Goal: Task Accomplishment & Management: Complete application form

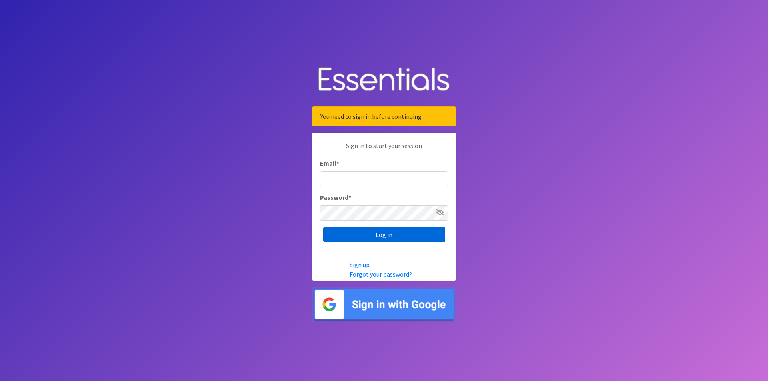
type input "[EMAIL_ADDRESS][DOMAIN_NAME]"
click at [366, 238] on input "Log in" at bounding box center [384, 234] width 122 height 15
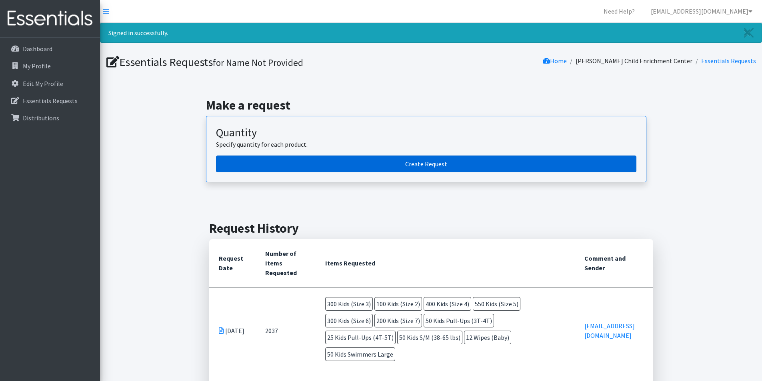
click at [426, 157] on link "Create Request" at bounding box center [426, 164] width 420 height 17
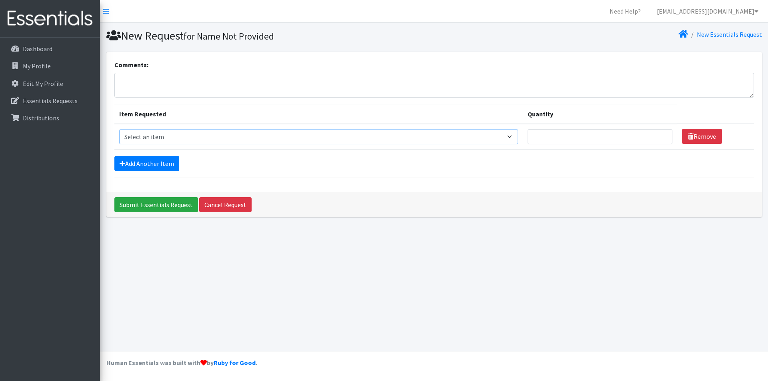
click at [190, 136] on select "Select an item Adult Briefs (Large/X-Large) Adult Briefs (Medium/Large) Adult B…" at bounding box center [318, 136] width 399 height 15
select select "4562"
click at [119, 129] on select "Select an item Adult Briefs (Large/X-Large) Adult Briefs (Medium/Large) Adult B…" at bounding box center [318, 136] width 399 height 15
click at [621, 143] on input "Quantity" at bounding box center [600, 136] width 145 height 15
type input "150"
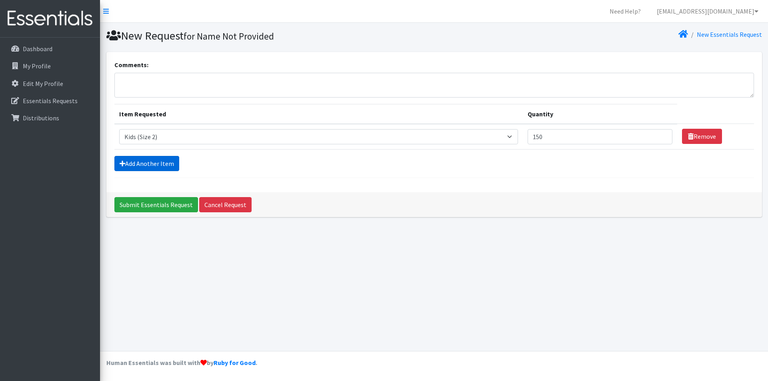
click at [150, 160] on link "Add Another Item" at bounding box center [146, 163] width 65 height 15
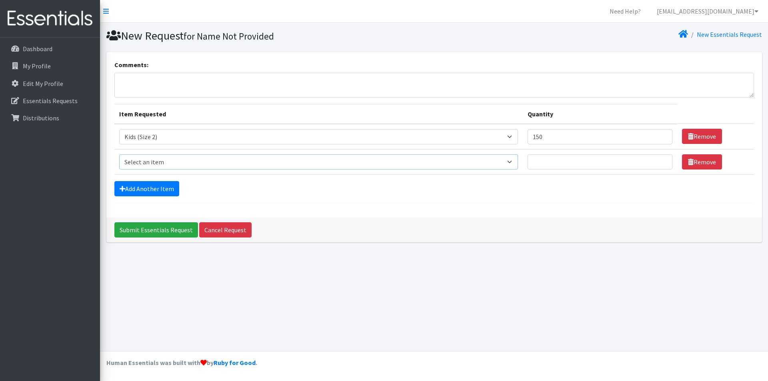
click at [150, 162] on select "Select an item Adult Briefs (Large/X-Large) Adult Briefs (Medium/Large) Adult B…" at bounding box center [318, 161] width 399 height 15
select select "4566"
click at [119, 154] on select "Select an item Adult Briefs (Large/X-Large) Adult Briefs (Medium/Large) Adult B…" at bounding box center [318, 161] width 399 height 15
click at [549, 162] on input "Quantity" at bounding box center [600, 161] width 145 height 15
type input "350"
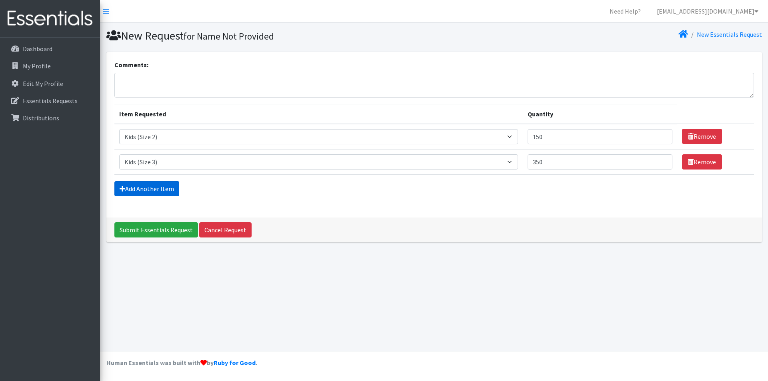
click at [135, 185] on link "Add Another Item" at bounding box center [146, 188] width 65 height 15
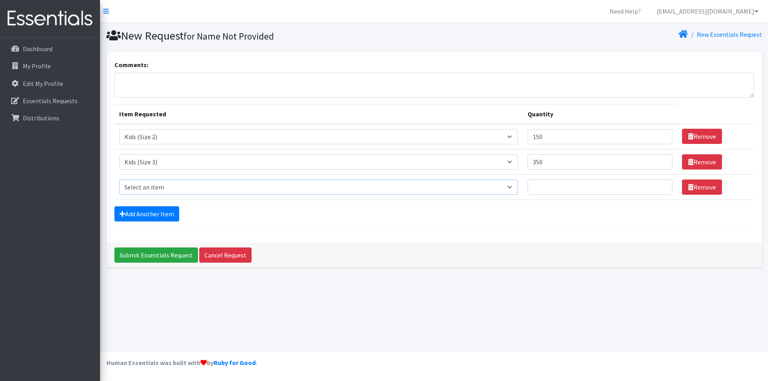
click at [140, 190] on select "Select an item Adult Briefs (Large/X-Large) Adult Briefs (Medium/Large) Adult B…" at bounding box center [318, 187] width 399 height 15
select select "4567"
click at [119, 180] on select "Select an item Adult Briefs (Large/X-Large) Adult Briefs (Medium/Large) Adult B…" at bounding box center [318, 187] width 399 height 15
click at [554, 190] on input "Quantity" at bounding box center [600, 187] width 145 height 15
type input "250"
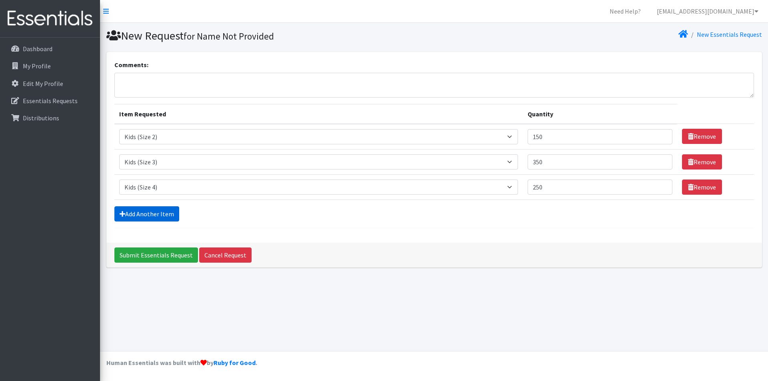
click at [142, 214] on link "Add Another Item" at bounding box center [146, 213] width 65 height 15
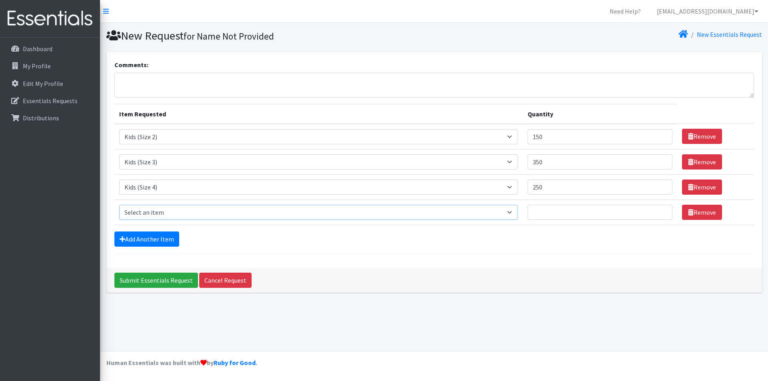
click at [142, 214] on select "Select an item Adult Briefs (Large/X-Large) Adult Briefs (Medium/Large) Adult B…" at bounding box center [318, 212] width 399 height 15
select select "4568"
click at [119, 205] on select "Select an item Adult Briefs (Large/X-Large) Adult Briefs (Medium/Large) Adult B…" at bounding box center [318, 212] width 399 height 15
click at [556, 213] on input "Quantity" at bounding box center [600, 212] width 145 height 15
type input "700"
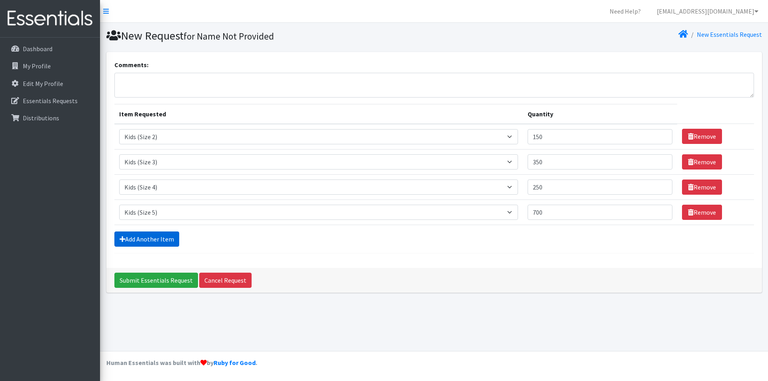
click at [137, 239] on link "Add Another Item" at bounding box center [146, 239] width 65 height 15
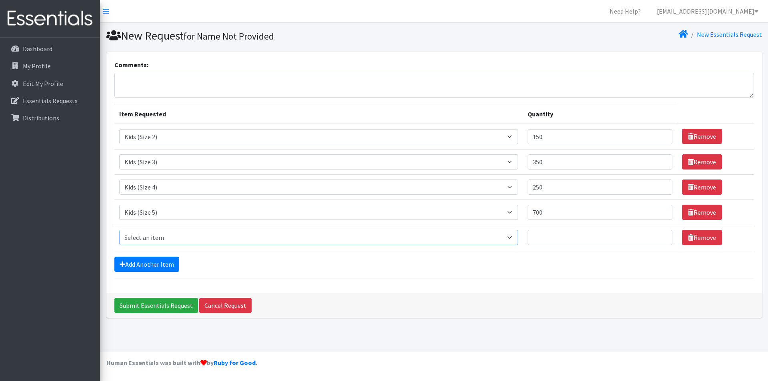
click at [136, 237] on select "Select an item Adult Briefs (Large/X-Large) Adult Briefs (Medium/Large) Adult B…" at bounding box center [318, 237] width 399 height 15
select select "4572"
click at [119, 230] on select "Select an item Adult Briefs (Large/X-Large) Adult Briefs (Medium/Large) Adult B…" at bounding box center [318, 237] width 399 height 15
click at [545, 237] on input "Quantity" at bounding box center [600, 237] width 145 height 15
type input "250"
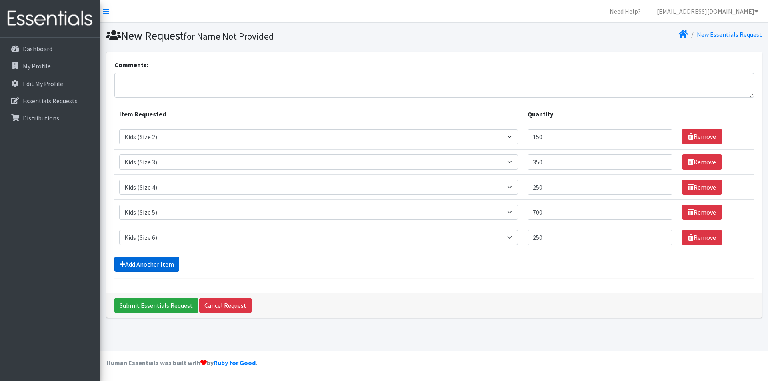
click at [140, 264] on link "Add Another Item" at bounding box center [146, 264] width 65 height 15
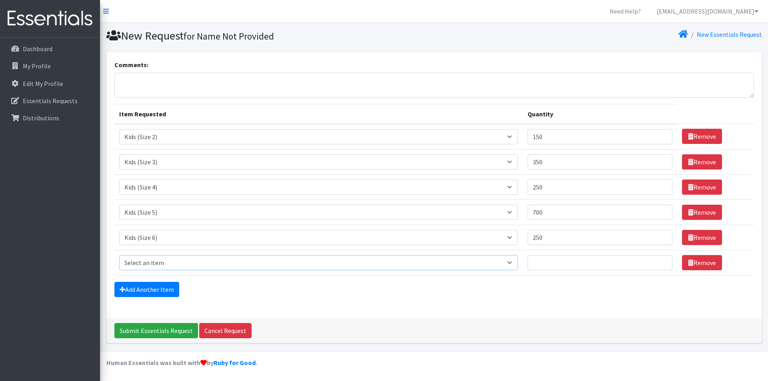
click at [140, 264] on select "Select an item Adult Briefs (Large/X-Large) Adult Briefs (Medium/Large) Adult B…" at bounding box center [318, 262] width 399 height 15
select select "13208"
click at [119, 255] on select "Select an item Adult Briefs (Large/X-Large) Adult Briefs (Medium/Large) Adult B…" at bounding box center [318, 262] width 399 height 15
click at [575, 266] on input "Quantity" at bounding box center [600, 262] width 145 height 15
type input "200"
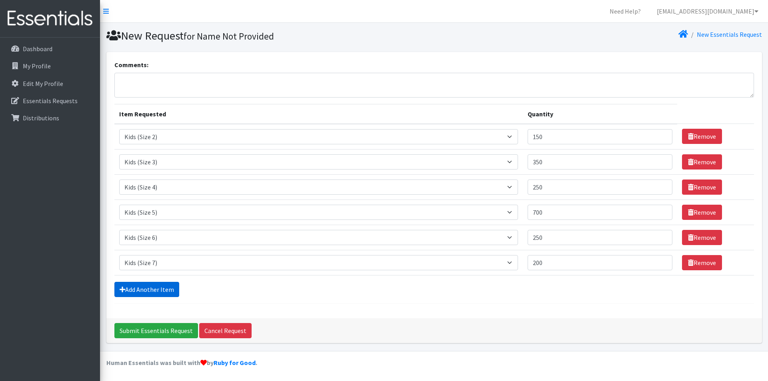
click at [136, 291] on link "Add Another Item" at bounding box center [146, 289] width 65 height 15
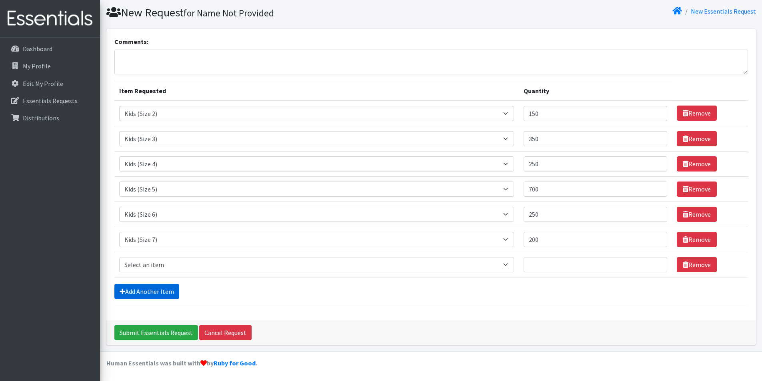
scroll to position [24, 0]
click at [160, 259] on select "Select an item Adult Briefs (Large/X-Large) Adult Briefs (Medium/Large) Adult B…" at bounding box center [316, 264] width 395 height 15
select select "4573"
click at [119, 257] on select "Select an item Adult Briefs (Large/X-Large) Adult Briefs (Medium/Large) Adult B…" at bounding box center [316, 264] width 395 height 15
click at [566, 268] on input "Quantity" at bounding box center [596, 264] width 144 height 15
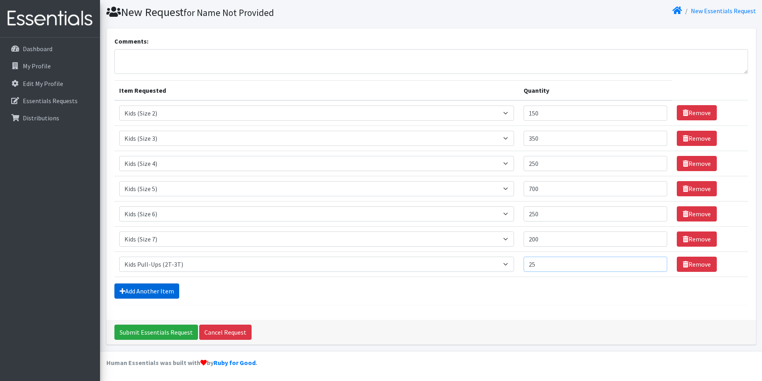
type input "25"
click at [132, 295] on link "Add Another Item" at bounding box center [146, 291] width 65 height 15
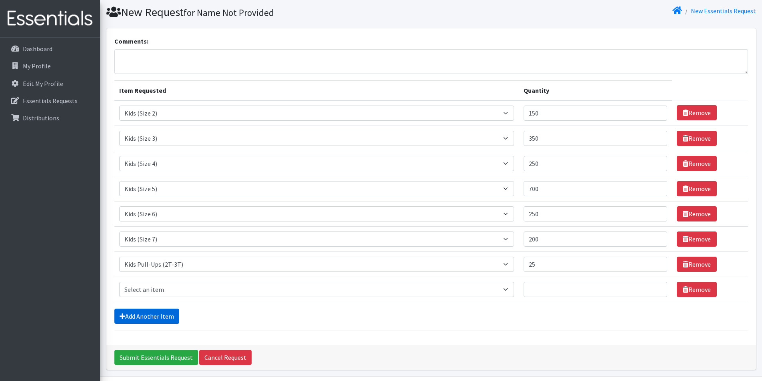
scroll to position [49, 0]
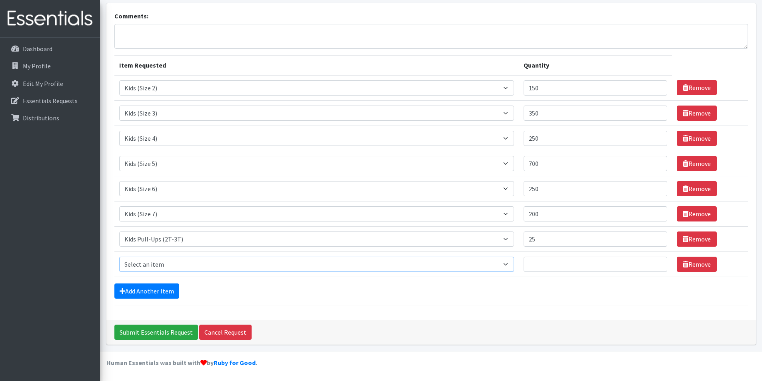
click at [150, 264] on select "Select an item Adult Briefs (Large/X-Large) Adult Briefs (Medium/Large) Adult B…" at bounding box center [316, 264] width 395 height 15
select select "4574"
click at [119, 257] on select "Select an item Adult Briefs (Large/X-Large) Adult Briefs (Medium/Large) Adult B…" at bounding box center [316, 264] width 395 height 15
click at [553, 261] on input "Quantity" at bounding box center [596, 264] width 144 height 15
type input "25"
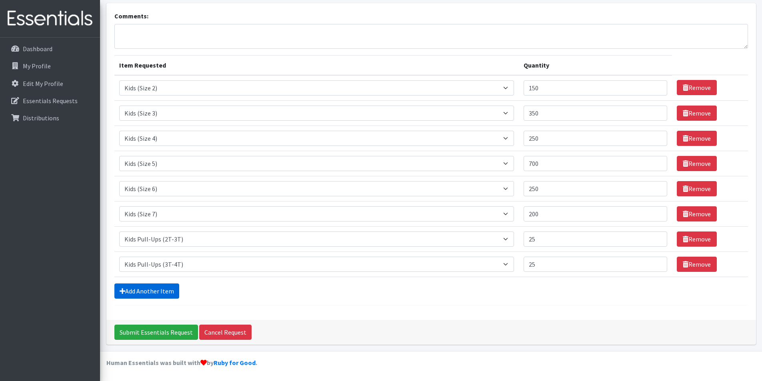
click at [163, 290] on link "Add Another Item" at bounding box center [146, 291] width 65 height 15
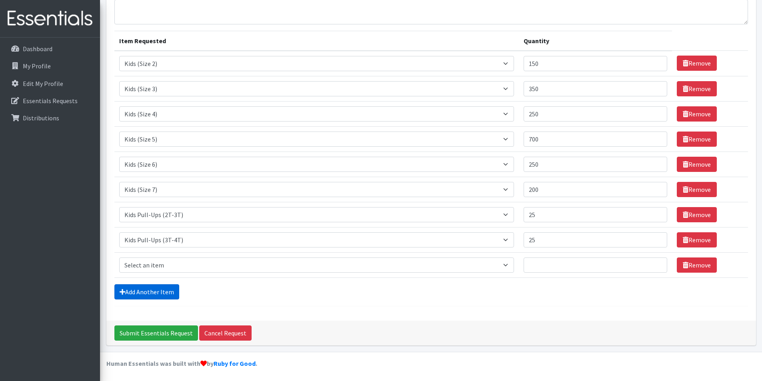
scroll to position [74, 0]
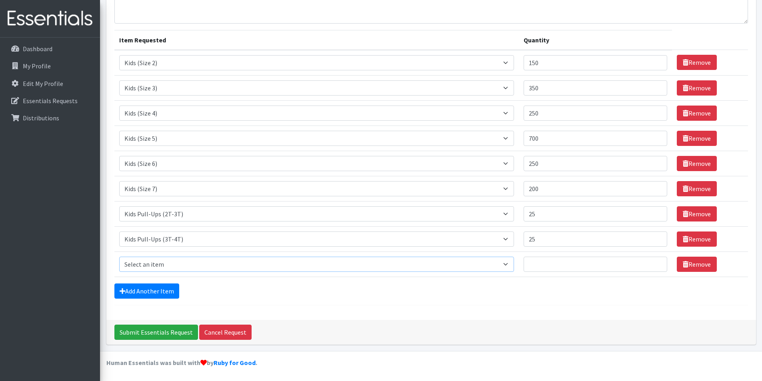
click at [152, 265] on select "Select an item Adult Briefs (Large/X-Large) Adult Briefs (Medium/Large) Adult B…" at bounding box center [316, 264] width 395 height 15
select select "4575"
click at [119, 257] on select "Select an item Adult Briefs (Large/X-Large) Adult Briefs (Medium/Large) Adult B…" at bounding box center [316, 264] width 395 height 15
click at [541, 266] on input "Quantity" at bounding box center [596, 264] width 144 height 15
type input "25"
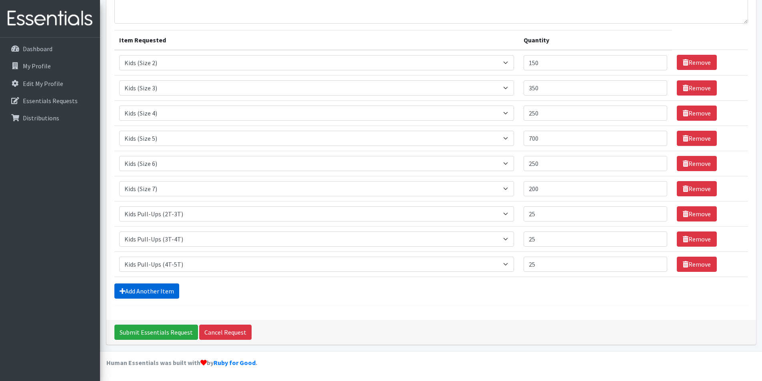
click at [152, 290] on link "Add Another Item" at bounding box center [146, 291] width 65 height 15
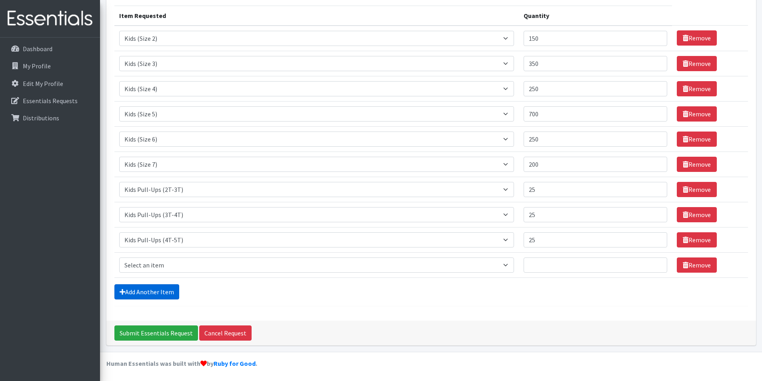
scroll to position [99, 0]
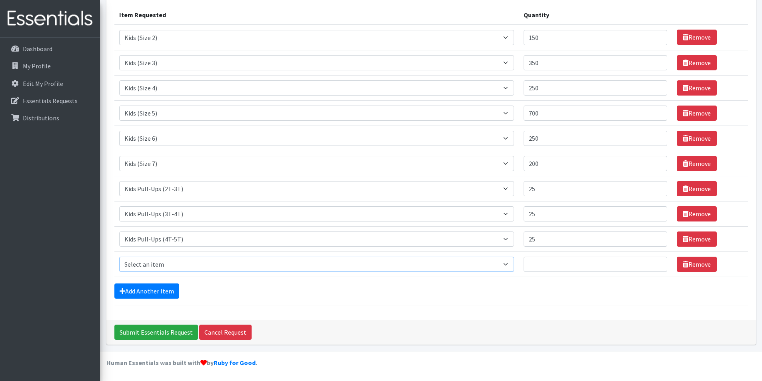
click at [144, 266] on select "Select an item Adult Briefs (Large/X-Large) Adult Briefs (Medium/Large) Adult B…" at bounding box center [316, 264] width 395 height 15
select select "4571"
click at [119, 257] on select "Select an item Adult Briefs (Large/X-Large) Adult Briefs (Medium/Large) Adult B…" at bounding box center [316, 264] width 395 height 15
click at [537, 265] on input "Quantity" at bounding box center [596, 264] width 144 height 15
type input "50"
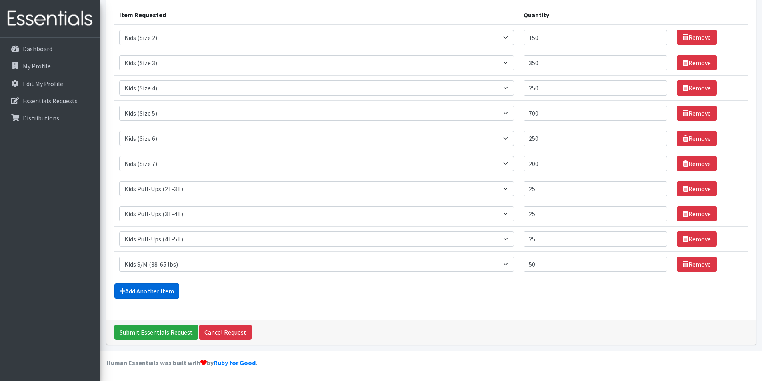
click at [163, 286] on link "Add Another Item" at bounding box center [146, 291] width 65 height 15
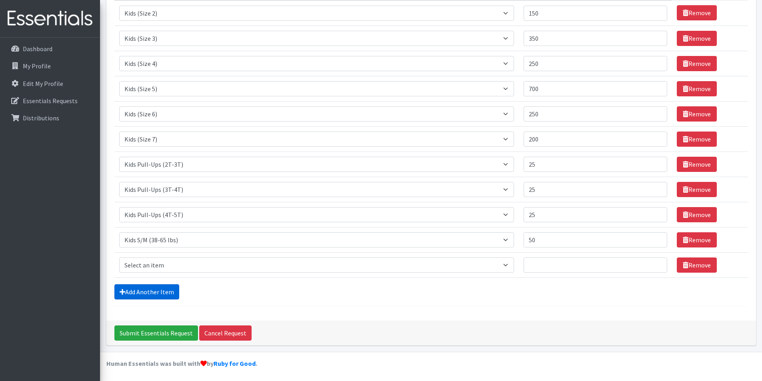
scroll to position [124, 0]
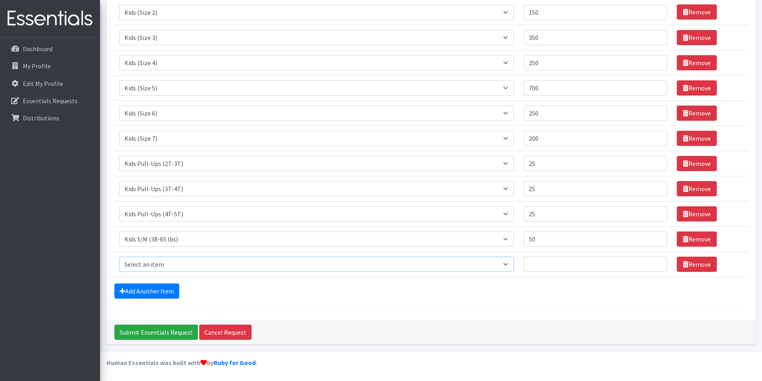
click at [147, 266] on select "Select an item Adult Briefs (Large/X-Large) Adult Briefs (Medium/Large) Adult B…" at bounding box center [316, 264] width 395 height 15
select select "4558"
click at [119, 257] on select "Select an item Adult Briefs (Large/X-Large) Adult Briefs (Medium/Large) Adult B…" at bounding box center [316, 264] width 395 height 15
click at [562, 262] on input "Quantity" at bounding box center [596, 264] width 144 height 15
type input "24"
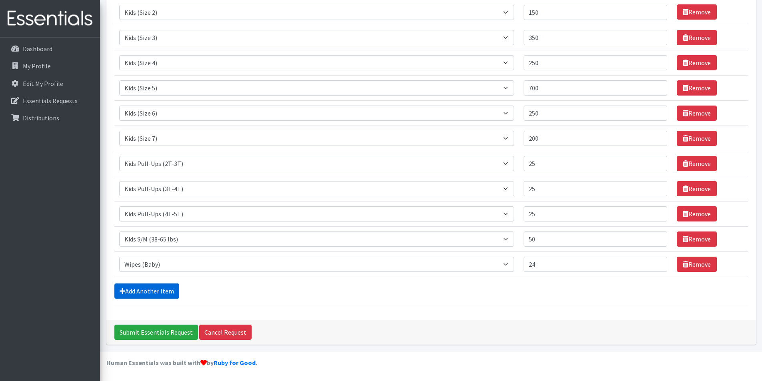
click at [135, 294] on link "Add Another Item" at bounding box center [146, 291] width 65 height 15
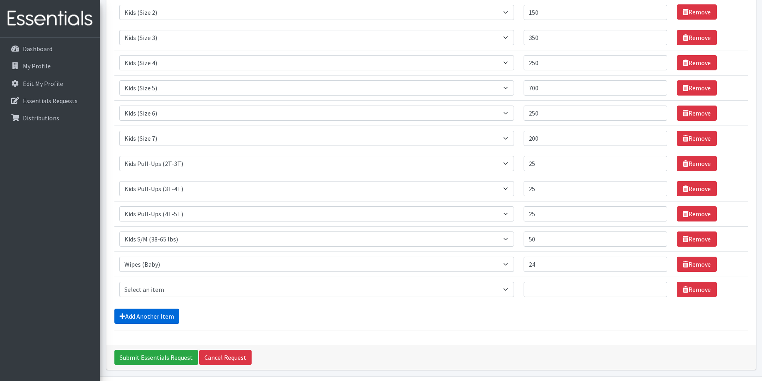
scroll to position [150, 0]
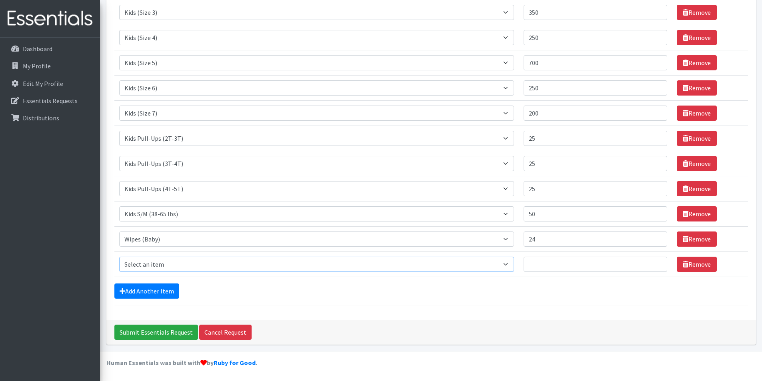
click at [140, 266] on select "Select an item Adult Briefs (Large/X-Large) Adult Briefs (Medium/Large) Adult B…" at bounding box center [316, 264] width 395 height 15
select select "15032"
click at [119, 257] on select "Select an item Adult Briefs (Large/X-Large) Adult Briefs (Medium/Large) Adult B…" at bounding box center [316, 264] width 395 height 15
click at [543, 265] on input "Quantity" at bounding box center [596, 264] width 144 height 15
click at [616, 263] on input "Quantity" at bounding box center [596, 264] width 144 height 15
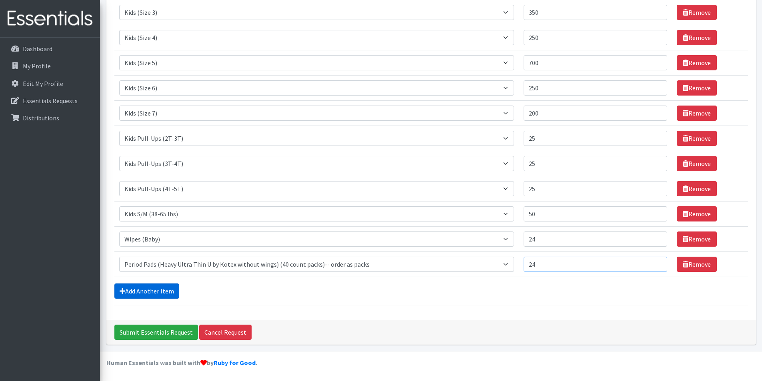
type input "24"
click at [136, 288] on link "Add Another Item" at bounding box center [146, 291] width 65 height 15
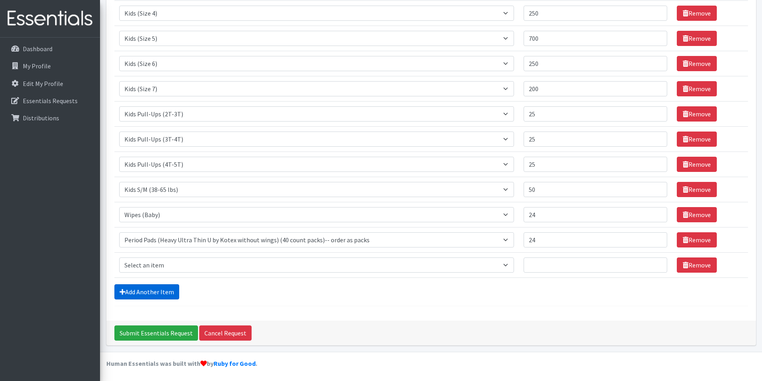
scroll to position [175, 0]
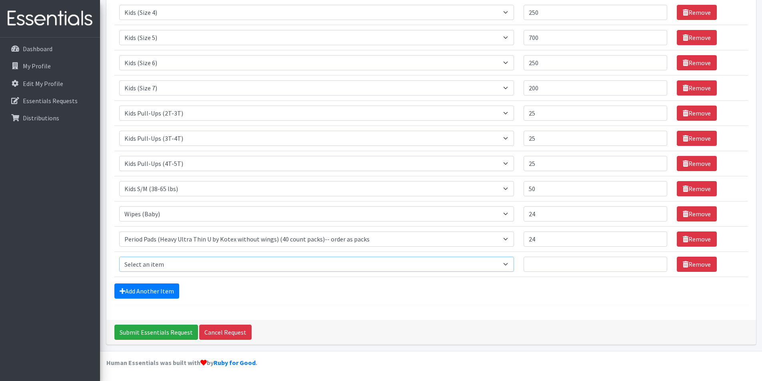
click at [148, 265] on select "Select an item Adult Briefs (Large/X-Large) Adult Briefs (Medium/Large) Adult B…" at bounding box center [316, 264] width 395 height 15
select select "15034"
click at [119, 257] on select "Select an item Adult Briefs (Large/X-Large) Adult Briefs (Medium/Large) Adult B…" at bounding box center [316, 264] width 395 height 15
click at [543, 262] on input "Quantity" at bounding box center [596, 264] width 144 height 15
type input "30"
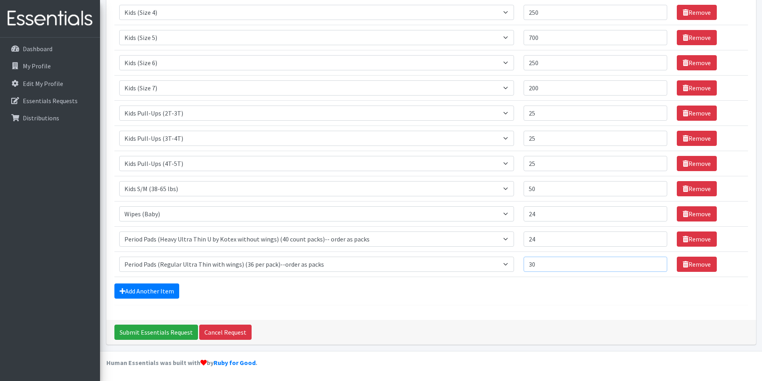
drag, startPoint x: 546, startPoint y: 263, endPoint x: 525, endPoint y: 263, distance: 21.2
click at [525, 263] on td "Quantity 30" at bounding box center [595, 264] width 153 height 25
type input "30"
click at [542, 240] on input "24" at bounding box center [596, 239] width 144 height 15
drag, startPoint x: 542, startPoint y: 240, endPoint x: 528, endPoint y: 239, distance: 14.1
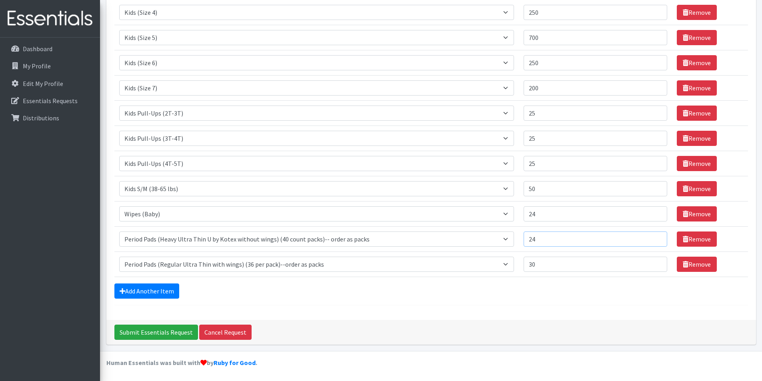
click at [528, 239] on td "Quantity 24" at bounding box center [595, 238] width 153 height 25
drag, startPoint x: 543, startPoint y: 238, endPoint x: 530, endPoint y: 237, distance: 13.7
click at [530, 237] on input "30" at bounding box center [596, 239] width 144 height 15
type input "24"
drag, startPoint x: 545, startPoint y: 263, endPoint x: 523, endPoint y: 264, distance: 22.0
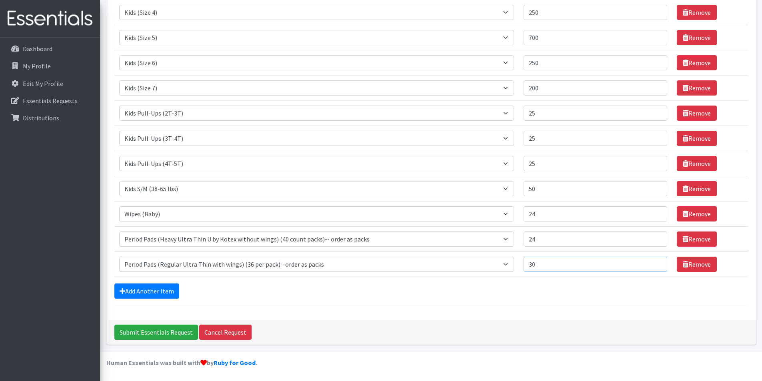
click at [523, 264] on tr "Item Requested Select an item Adult Briefs (Large/X-Large) Adult Briefs (Medium…" at bounding box center [431, 264] width 634 height 25
type input "2"
type input "30"
drag, startPoint x: 544, startPoint y: 239, endPoint x: 529, endPoint y: 239, distance: 14.4
click at [529, 239] on input "24" at bounding box center [596, 239] width 144 height 15
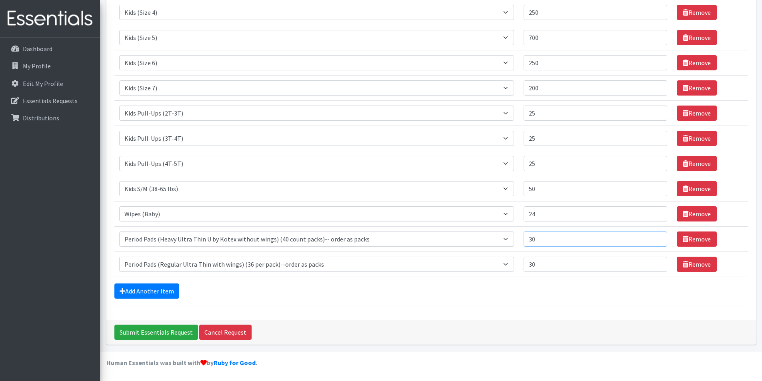
drag, startPoint x: 539, startPoint y: 239, endPoint x: 523, endPoint y: 238, distance: 16.0
click at [523, 238] on tr "Item Requested Select an item Adult Briefs (Large/X-Large) Adult Briefs (Medium…" at bounding box center [431, 238] width 634 height 25
type input "24"
drag, startPoint x: 555, startPoint y: 212, endPoint x: 524, endPoint y: 213, distance: 30.4
click at [524, 213] on td "Quantity 24" at bounding box center [595, 213] width 153 height 25
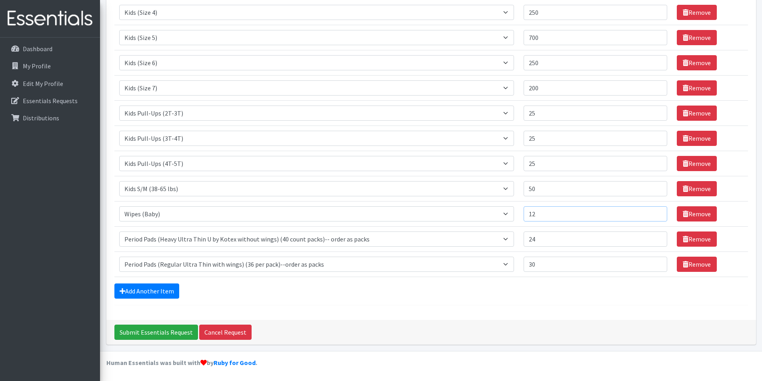
drag, startPoint x: 541, startPoint y: 215, endPoint x: 534, endPoint y: 212, distance: 7.6
click at [534, 212] on input "12" at bounding box center [596, 213] width 144 height 15
type input "12"
click at [183, 329] on input "Submit Essentials Request" at bounding box center [156, 332] width 84 height 15
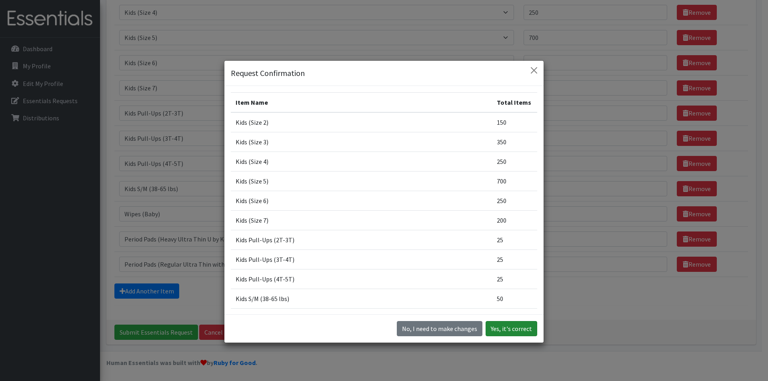
click at [503, 330] on button "Yes, it's correct" at bounding box center [512, 328] width 52 height 15
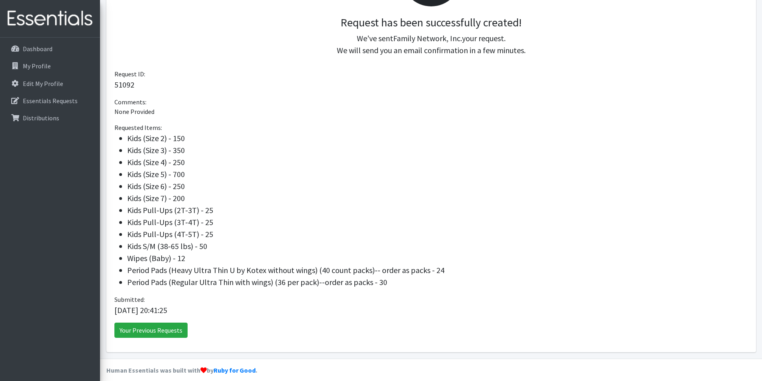
scroll to position [182, 0]
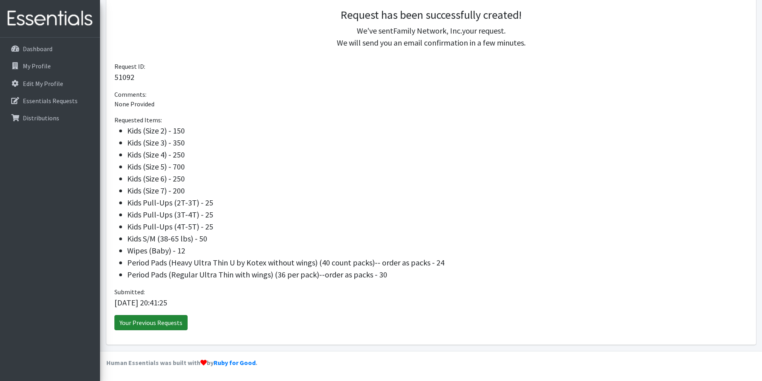
click at [168, 323] on link "Your Previous Requests" at bounding box center [150, 322] width 73 height 15
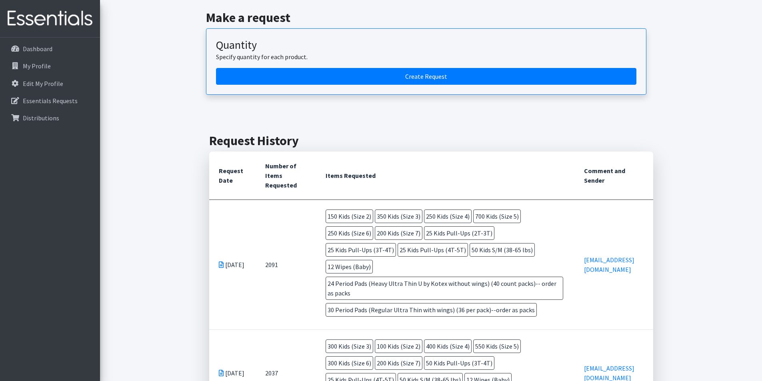
scroll to position [40, 0]
